Goal: Transaction & Acquisition: Obtain resource

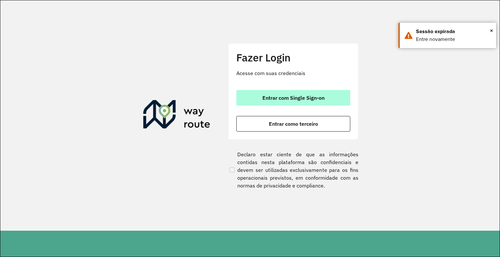
click at [268, 99] on span "Entrar com Single Sign-on" at bounding box center [293, 97] width 62 height 5
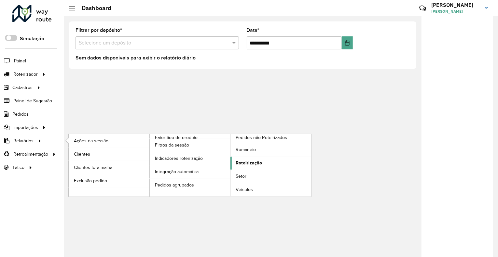
click at [252, 160] on span "Roteirização" at bounding box center [249, 163] width 26 height 7
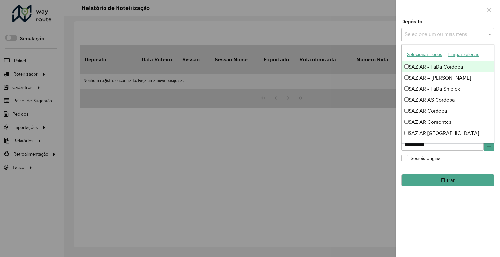
click at [446, 32] on input "text" at bounding box center [444, 35] width 83 height 8
click at [444, 35] on input "text" at bounding box center [444, 35] width 83 height 8
click at [10, 132] on div at bounding box center [250, 128] width 500 height 257
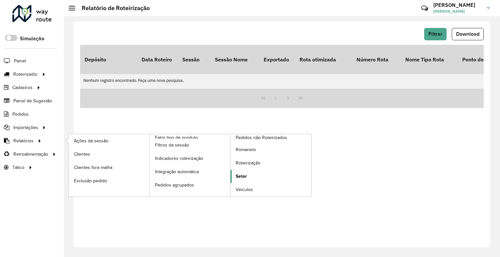
click at [247, 171] on link "Setor" at bounding box center [270, 176] width 81 height 13
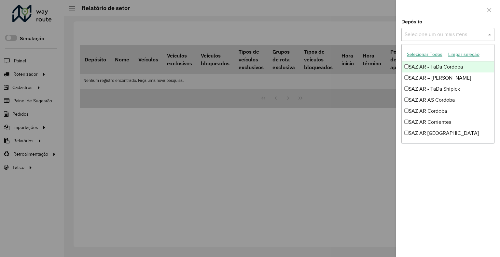
click at [425, 37] on input "text" at bounding box center [444, 35] width 83 height 8
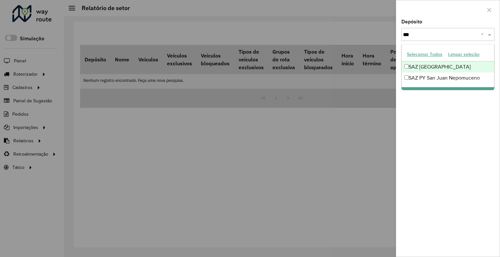
type input "****"
click at [428, 64] on div "SAZ [GEOGRAPHIC_DATA]" at bounding box center [448, 67] width 92 height 11
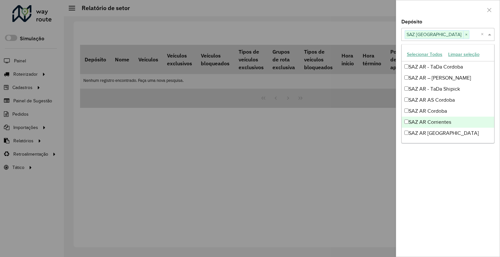
click at [415, 191] on div "Depósito Selecione um ou mais itens SAZ BO Potosí × × Grupo de Depósito Selecio…" at bounding box center [447, 139] width 103 height 238
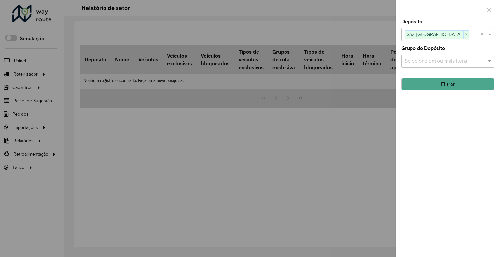
click at [458, 87] on button "Filtrar" at bounding box center [447, 84] width 93 height 12
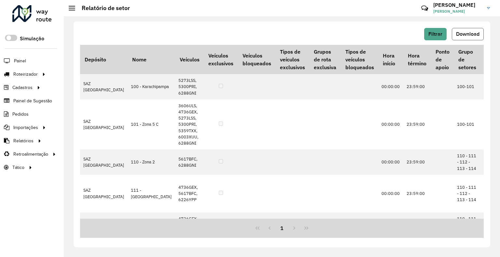
click at [467, 32] on span "Download" at bounding box center [467, 34] width 23 height 6
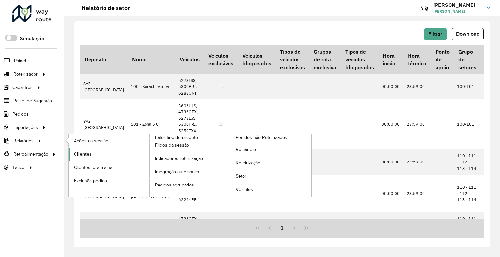
click at [94, 154] on link "Clientes" at bounding box center [109, 154] width 81 height 13
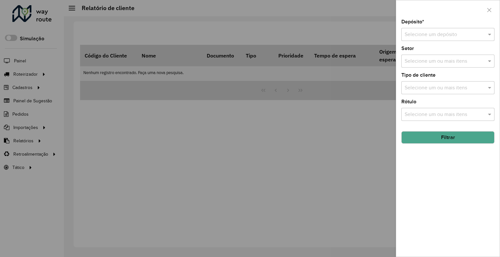
click at [434, 38] on div "Selecione um depósito" at bounding box center [447, 34] width 93 height 13
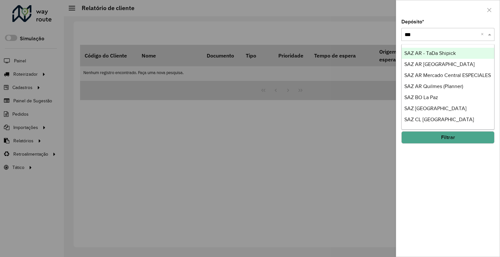
type input "****"
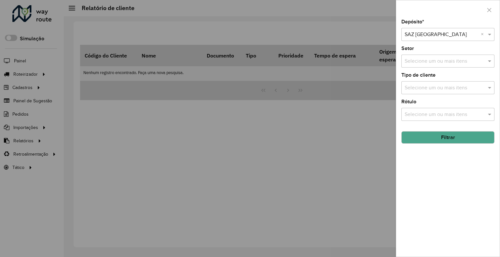
click at [433, 138] on button "Filtrar" at bounding box center [447, 137] width 93 height 12
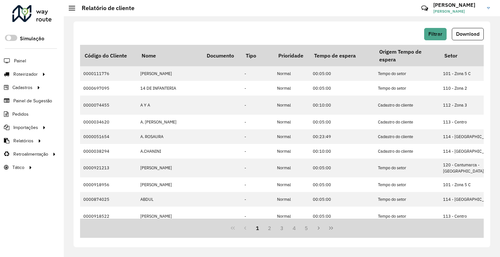
click at [464, 34] on span "Download" at bounding box center [467, 34] width 23 height 6
click at [260, 5] on hb-header "Relatório de cliente Críticas? Dúvidas? Elogios? Sugestões? Entre em contato co…" at bounding box center [282, 8] width 436 height 16
click at [427, 37] on button "Filtrar" at bounding box center [435, 34] width 22 height 12
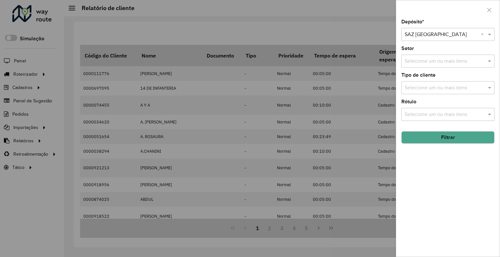
click at [205, 235] on div at bounding box center [250, 128] width 500 height 257
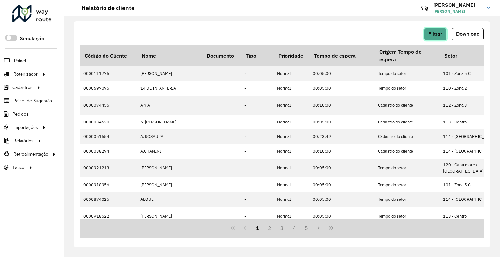
click at [442, 34] on button "Filtrar" at bounding box center [435, 34] width 22 height 12
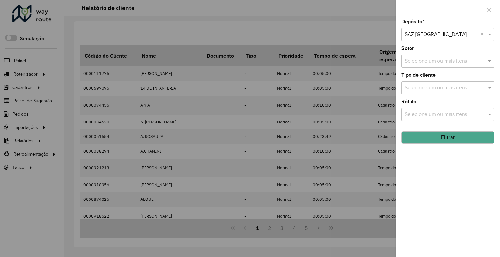
click at [441, 36] on input "text" at bounding box center [442, 35] width 74 height 8
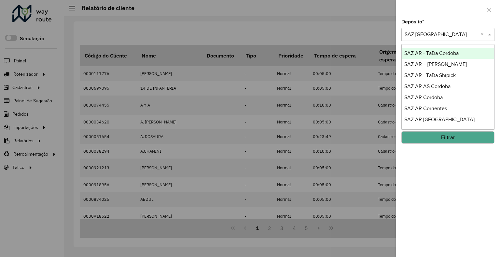
click at [467, 30] on div "Selecione um depósito × SAZ BO Potosí ×" at bounding box center [447, 34] width 93 height 13
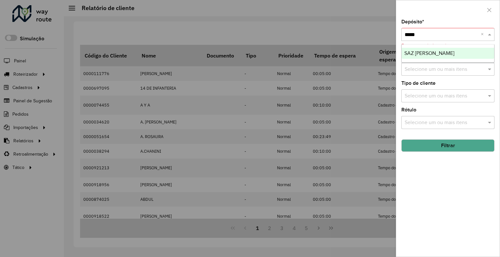
type input "******"
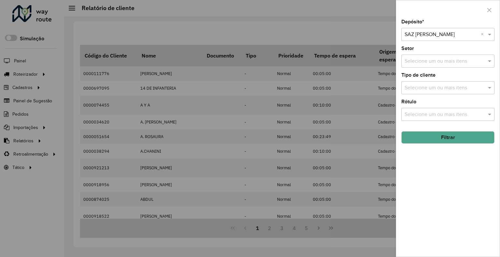
click at [427, 140] on button "Filtrar" at bounding box center [447, 137] width 93 height 12
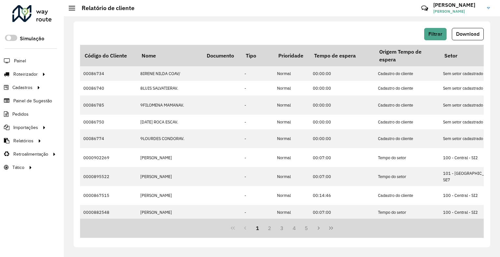
click at [461, 31] on span "Download" at bounding box center [467, 34] width 23 height 6
drag, startPoint x: 320, startPoint y: 14, endPoint x: 322, endPoint y: 27, distance: 12.8
click at [321, 12] on div "Relatório de cliente Críticas? Dúvidas? Elogios? Sugestões? Entre em contato co…" at bounding box center [282, 128] width 436 height 257
click at [434, 35] on span "Filtrar" at bounding box center [435, 34] width 14 height 6
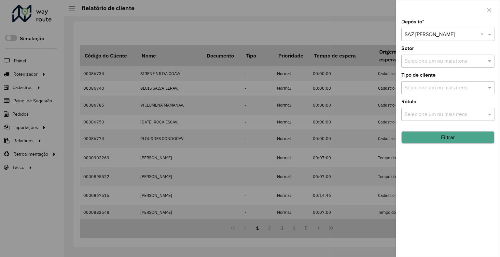
drag, startPoint x: 50, startPoint y: 102, endPoint x: 48, endPoint y: 99, distance: 3.7
click at [48, 99] on div at bounding box center [250, 128] width 500 height 257
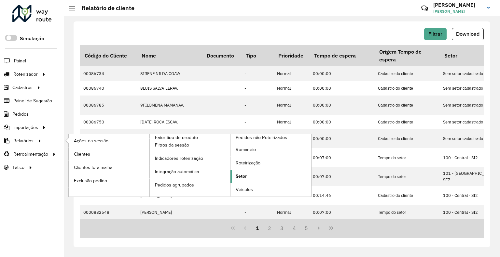
click at [243, 174] on span "Setor" at bounding box center [241, 176] width 11 height 7
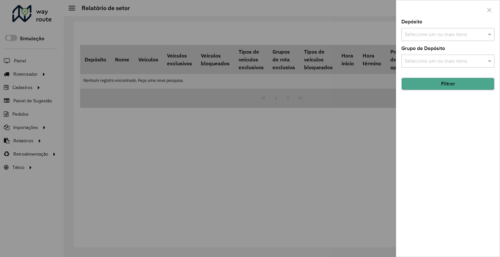
click at [475, 95] on div "Depósito Selecione um ou mais itens Grupo de Depósito Selecione um ou mais iten…" at bounding box center [447, 139] width 103 height 238
click at [462, 60] on input "text" at bounding box center [444, 62] width 83 height 8
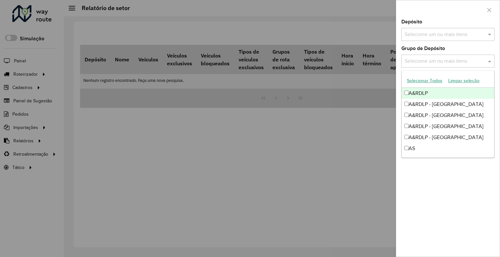
click at [457, 38] on div "Selecione um ou mais itens" at bounding box center [447, 34] width 93 height 13
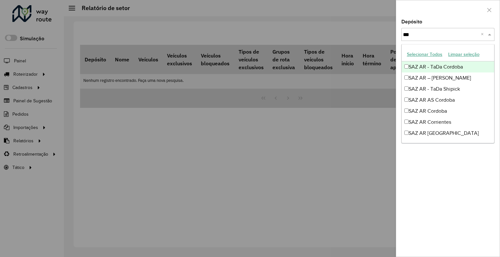
type input "****"
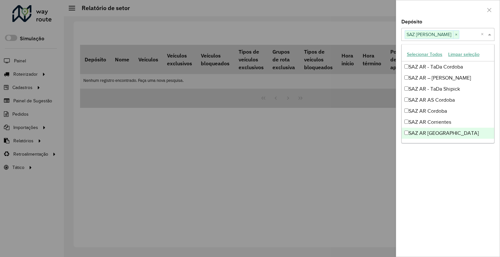
click at [457, 212] on div "Depósito Selecione um ou mais itens SAZ BO Riberalta × × Grupo de Depósito Sele…" at bounding box center [447, 139] width 103 height 238
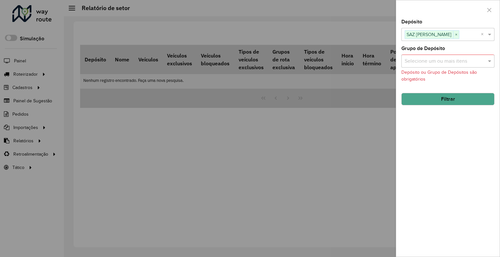
click at [469, 98] on button "Filtrar" at bounding box center [447, 99] width 93 height 12
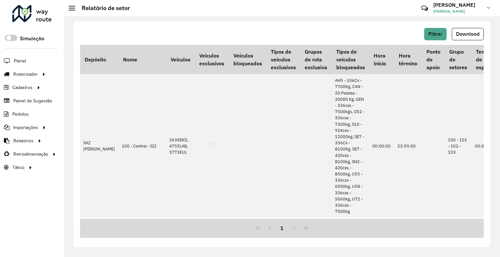
drag, startPoint x: 479, startPoint y: 33, endPoint x: 476, endPoint y: 36, distance: 4.4
click at [479, 32] on span "Download" at bounding box center [467, 34] width 23 height 6
click at [435, 32] on span "Filtrar" at bounding box center [435, 34] width 14 height 6
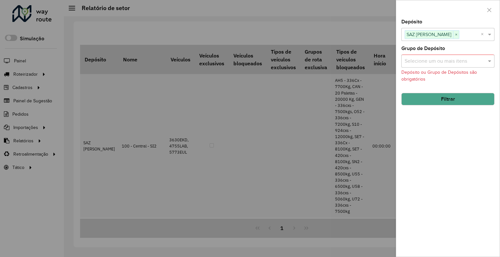
click at [341, 11] on div at bounding box center [250, 128] width 500 height 257
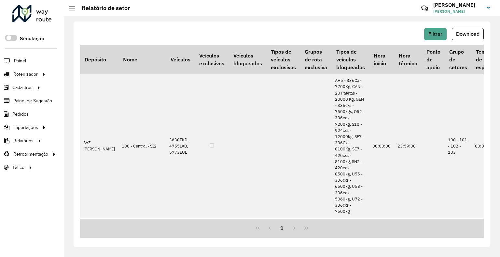
click at [439, 27] on div "Filtrar Download Depósito Nome Veículos Veículos exclusivos Veículos bloqueados…" at bounding box center [282, 134] width 417 height 226
click at [438, 30] on button "Filtrar" at bounding box center [435, 34] width 22 height 12
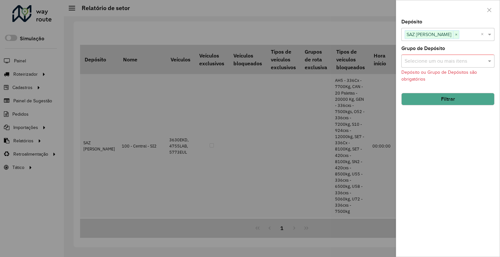
click at [448, 95] on button "Filtrar" at bounding box center [447, 99] width 93 height 12
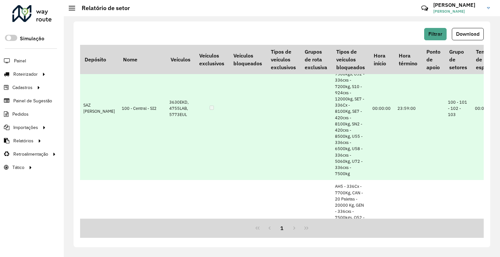
scroll to position [65, 0]
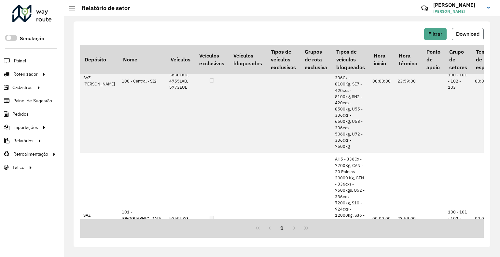
click at [464, 34] on span "Download" at bounding box center [467, 34] width 23 height 6
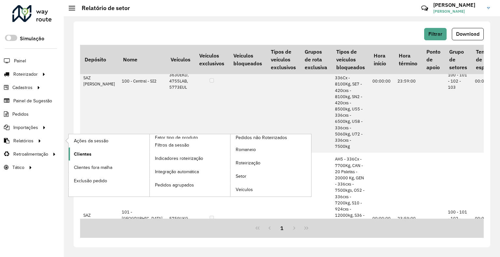
click at [96, 155] on link "Clientes" at bounding box center [109, 154] width 81 height 13
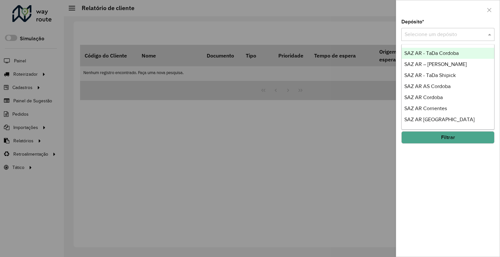
click at [463, 30] on div "Selecione um depósito" at bounding box center [447, 34] width 93 height 13
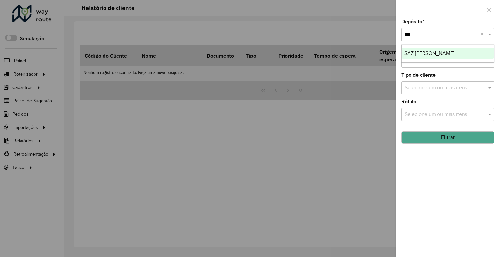
type input "****"
click at [449, 49] on div "SAZ [PERSON_NAME]" at bounding box center [448, 53] width 92 height 11
click at [442, 135] on button "Filtrar" at bounding box center [447, 137] width 93 height 12
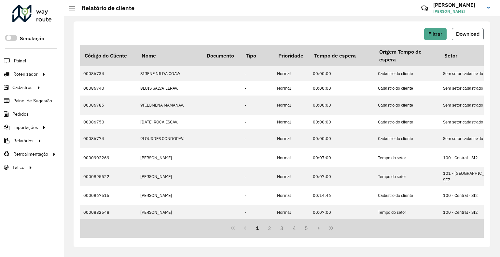
click at [457, 39] on button "Download" at bounding box center [468, 34] width 32 height 12
click at [436, 36] on span "Filtrar" at bounding box center [435, 34] width 14 height 6
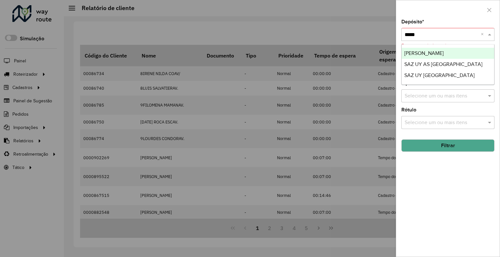
type input "******"
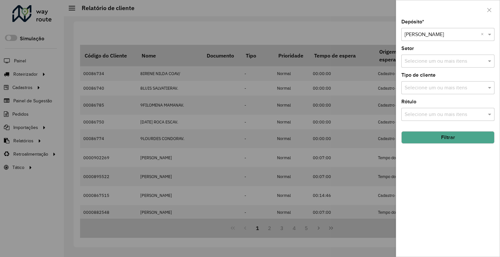
click at [456, 138] on button "Filtrar" at bounding box center [447, 137] width 93 height 12
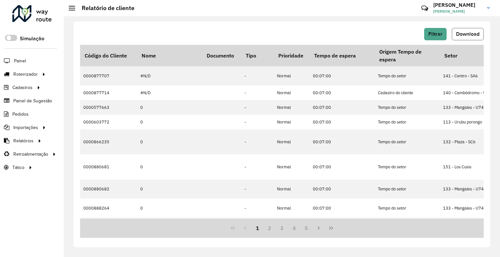
click at [464, 37] on button "Download" at bounding box center [468, 34] width 32 height 12
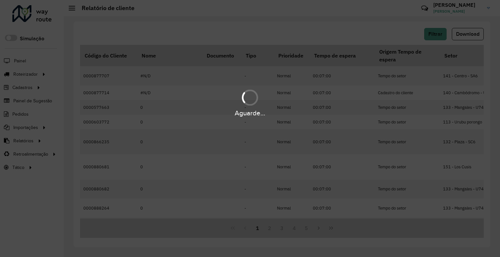
drag, startPoint x: 459, startPoint y: 47, endPoint x: 312, endPoint y: 32, distance: 147.5
click at [312, 32] on div "Aguarde..." at bounding box center [250, 128] width 500 height 257
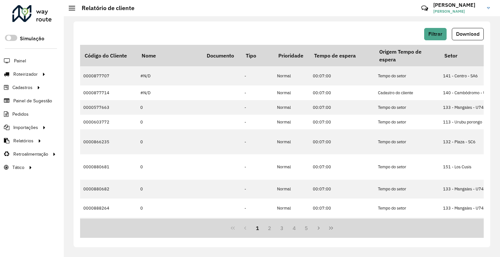
drag, startPoint x: 282, startPoint y: 23, endPoint x: 280, endPoint y: 18, distance: 5.9
click at [282, 23] on div "Filtrar Download Código do Cliente Nome Documento Tipo Prioridade Tempo de espe…" at bounding box center [282, 134] width 417 height 226
click at [438, 31] on button "Filtrar" at bounding box center [435, 34] width 22 height 12
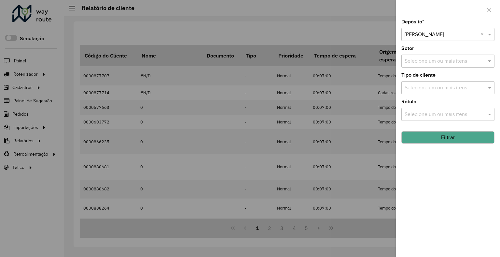
click at [444, 35] on input "text" at bounding box center [442, 35] width 74 height 8
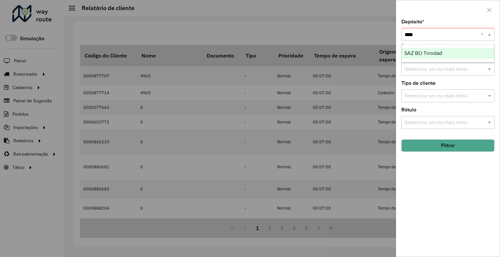
type input "*****"
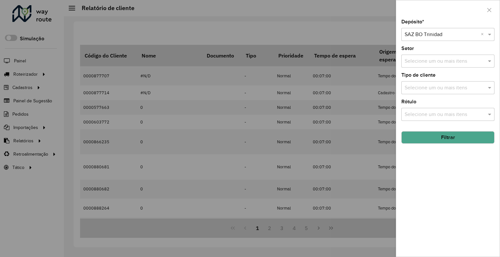
click at [409, 133] on button "Filtrar" at bounding box center [447, 137] width 93 height 12
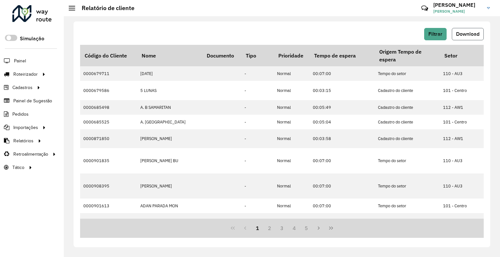
click at [456, 32] on span "Download" at bounding box center [467, 34] width 23 height 6
click at [439, 36] on span "Filtrar" at bounding box center [435, 34] width 14 height 6
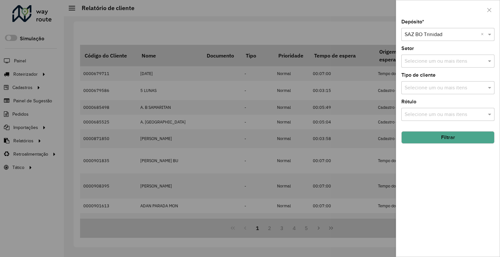
click at [432, 31] on input "text" at bounding box center [442, 35] width 74 height 8
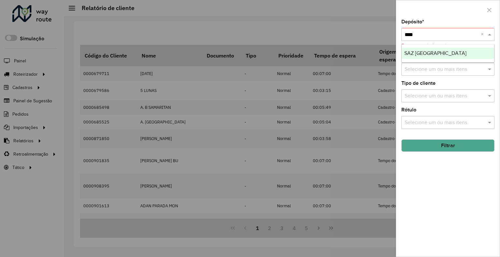
type input "****"
click at [488, 25] on div "Depósito * Selecione um depósito **** × Este campo é obrigatório" at bounding box center [447, 35] width 93 height 30
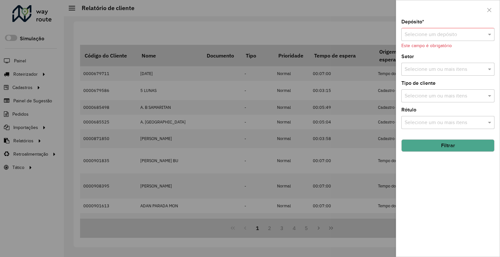
click at [474, 35] on input "text" at bounding box center [442, 35] width 74 height 8
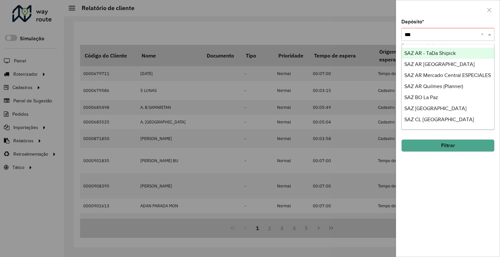
type input "****"
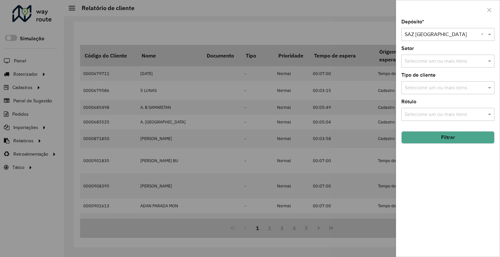
click at [364, 20] on div at bounding box center [250, 128] width 500 height 257
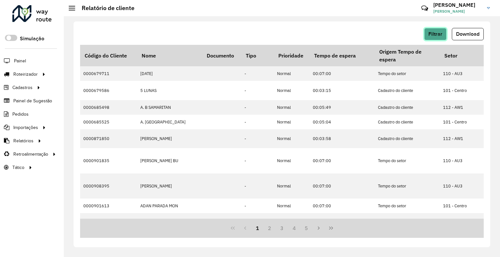
click at [431, 31] on span "Filtrar" at bounding box center [435, 34] width 14 height 6
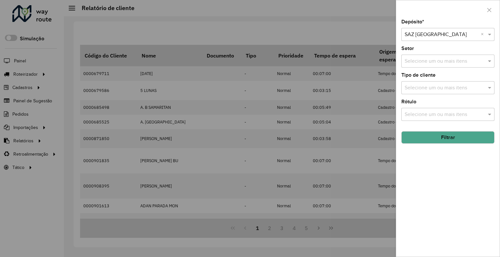
click at [331, 28] on div at bounding box center [250, 128] width 500 height 257
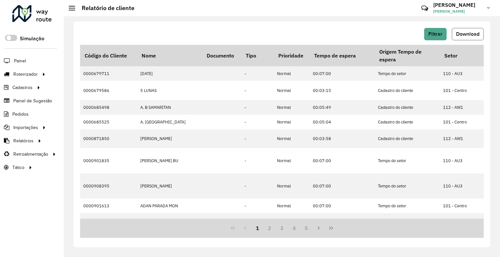
click at [469, 35] on span "Download" at bounding box center [467, 34] width 23 height 6
